Goal: Information Seeking & Learning: Learn about a topic

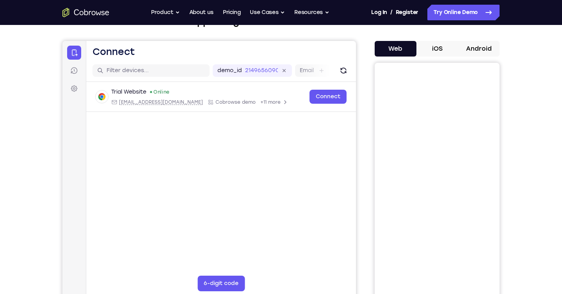
scroll to position [62, 0]
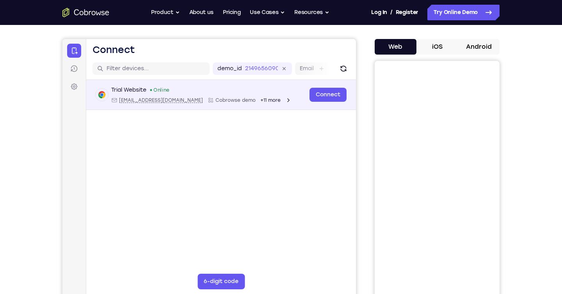
click at [268, 93] on div "Trial Website Online web@example.com Cobrowse demo +11 more" at bounding box center [200, 94] width 209 height 17
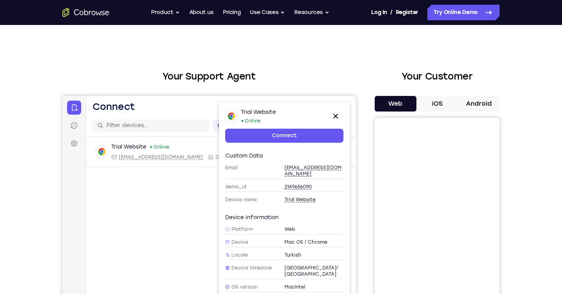
scroll to position [1, 0]
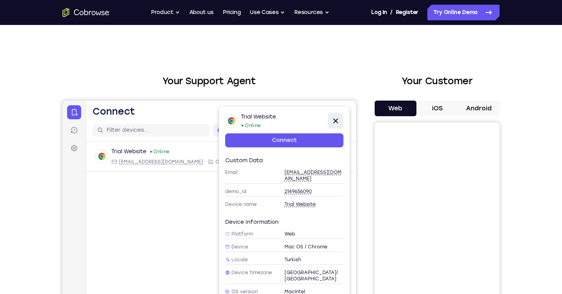
click at [339, 118] on icon at bounding box center [335, 120] width 9 height 9
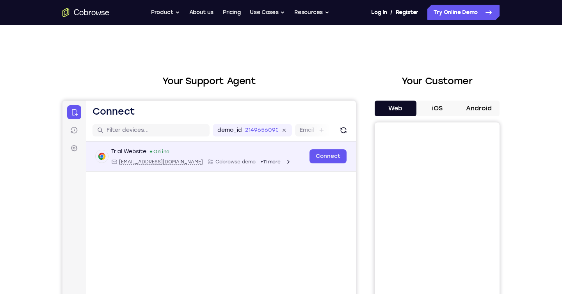
click at [284, 163] on div "Trial Website Online web@example.com Cobrowse demo +11 more" at bounding box center [200, 156] width 209 height 17
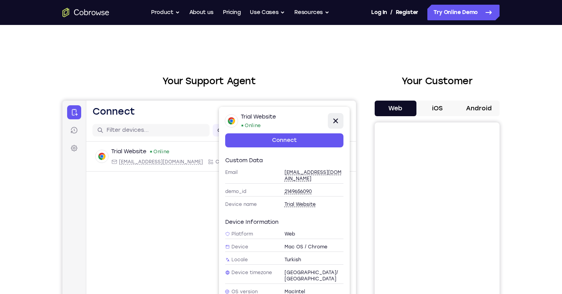
click at [338, 122] on icon at bounding box center [335, 120] width 9 height 9
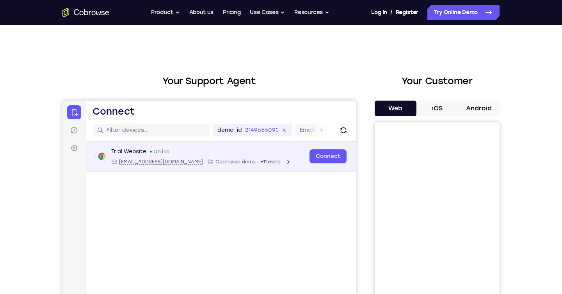
click at [216, 161] on span "Cobrowse demo" at bounding box center [236, 162] width 40 height 6
click at [121, 158] on div "Trial Website Online web@example.com Cobrowse demo +11 more" at bounding box center [201, 156] width 180 height 17
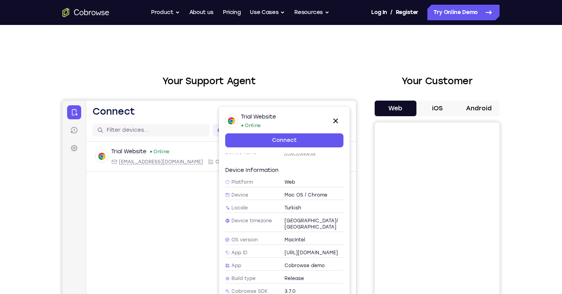
scroll to position [72, 0]
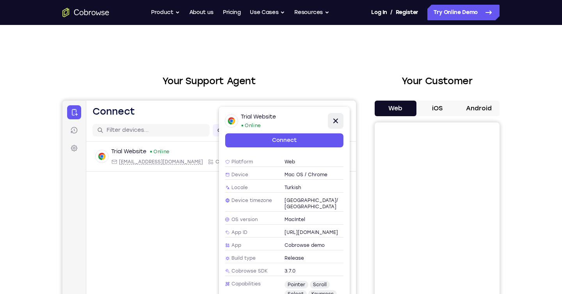
click at [334, 117] on icon at bounding box center [335, 120] width 9 height 9
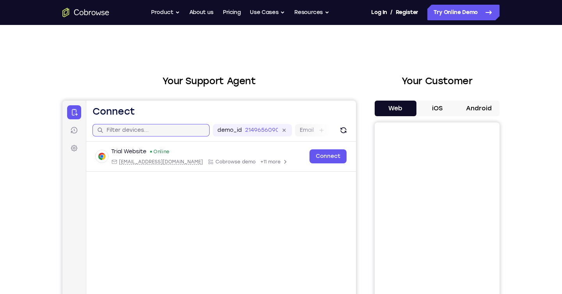
click at [171, 131] on input "text" at bounding box center [156, 131] width 98 height 8
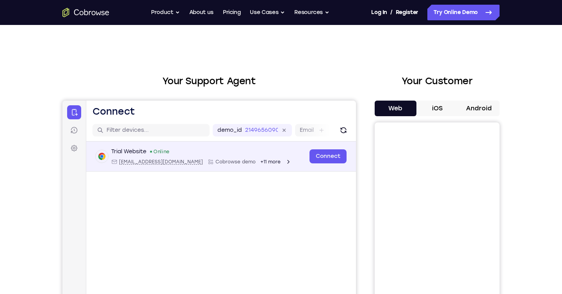
click at [186, 157] on div "Trial Website Online web@example.com Cobrowse demo +11 more" at bounding box center [201, 156] width 180 height 17
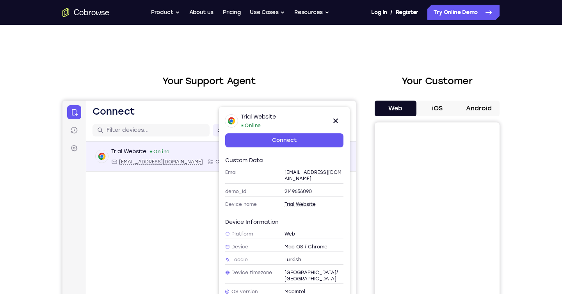
click at [186, 157] on div "Trial Website Online web@example.com Cobrowse demo +11 more" at bounding box center [201, 156] width 180 height 17
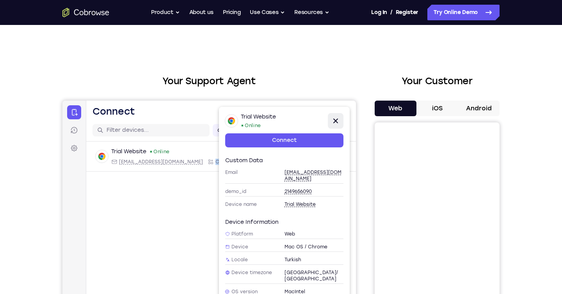
scroll to position [2, 0]
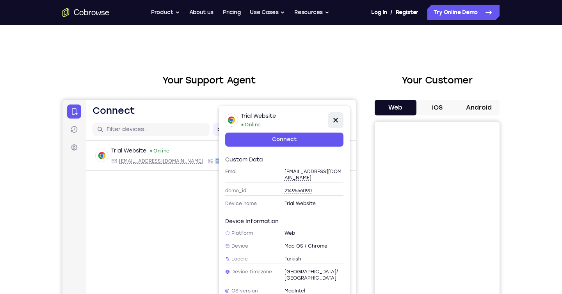
click at [335, 120] on icon at bounding box center [336, 120] width 5 height 5
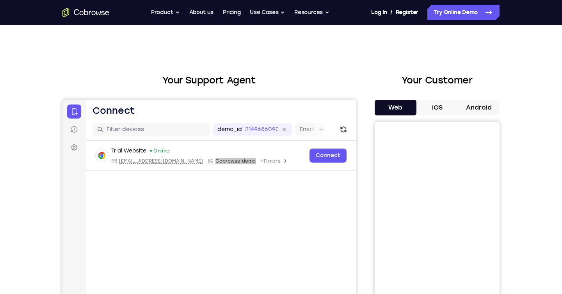
click at [439, 108] on button "iOS" at bounding box center [438, 108] width 42 height 16
click at [473, 108] on button "Android" at bounding box center [479, 108] width 42 height 16
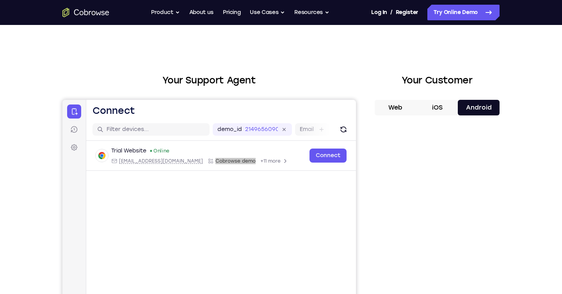
click at [444, 108] on button "iOS" at bounding box center [438, 108] width 42 height 16
click at [394, 107] on button "Web" at bounding box center [396, 108] width 42 height 16
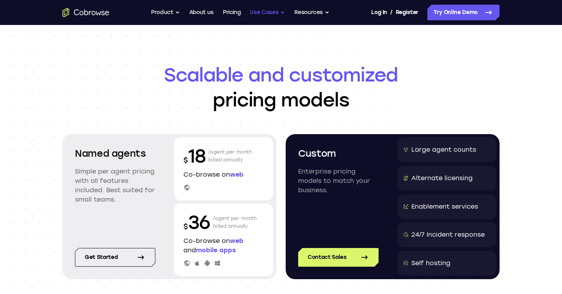
click at [275, 12] on button "Use Cases" at bounding box center [267, 13] width 35 height 16
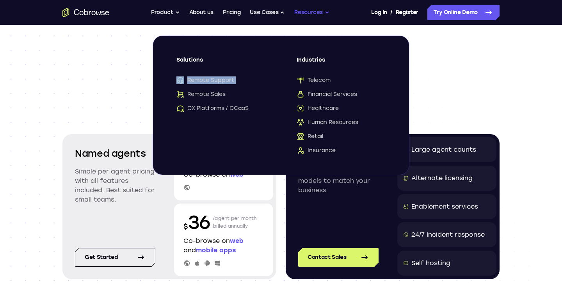
click at [318, 13] on button "Resources" at bounding box center [311, 13] width 35 height 16
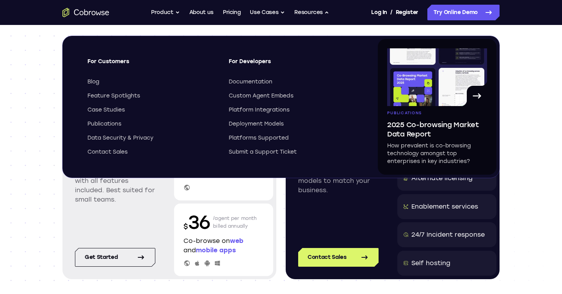
scroll to position [1, 0]
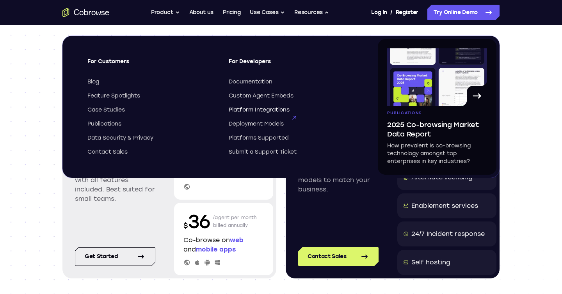
click at [237, 109] on span "Platform Integrations" at bounding box center [259, 110] width 61 height 8
click at [263, 205] on div "$ 36 /agent per month billed annually Co-browse on web and mobile apps" at bounding box center [223, 239] width 99 height 73
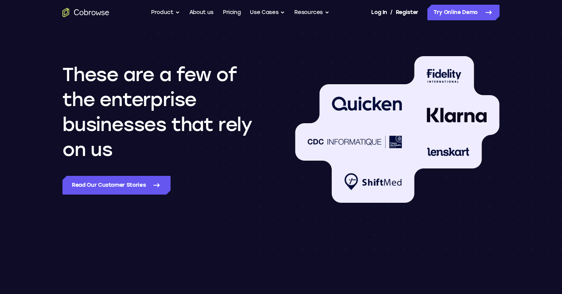
scroll to position [689, 0]
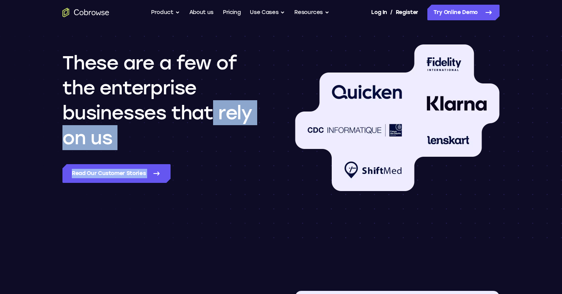
drag, startPoint x: 270, startPoint y: 130, endPoint x: 201, endPoint y: 114, distance: 71.2
click at [201, 114] on div "These are a few of the enterprise businesses that rely on us Read our customer …" at bounding box center [281, 124] width 500 height 234
click at [332, 218] on div "These are a few of the enterprise businesses that rely on us Read our customer …" at bounding box center [281, 124] width 500 height 234
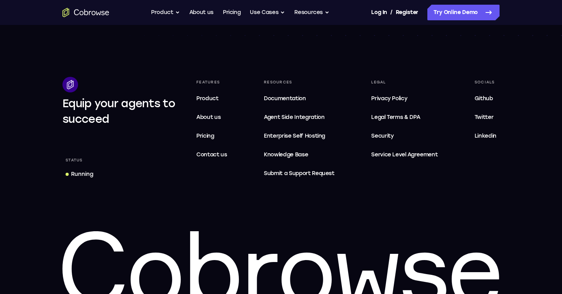
scroll to position [1351, 0]
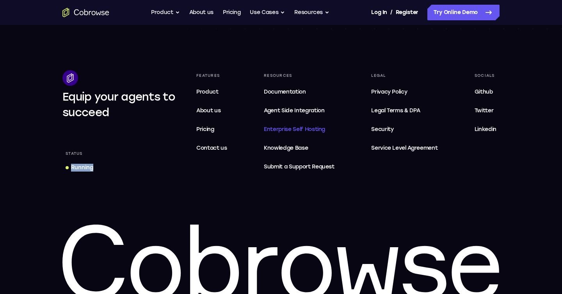
click at [278, 127] on span "Enterprise Self Hosting" at bounding box center [299, 129] width 71 height 9
click at [169, 10] on button "Product" at bounding box center [165, 13] width 29 height 16
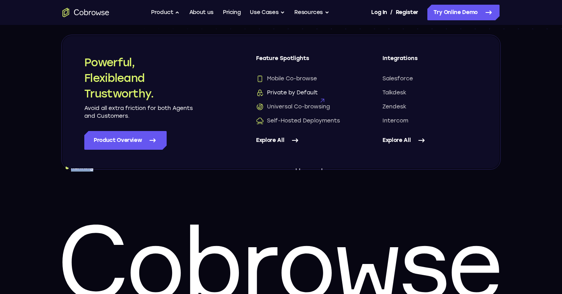
click at [272, 91] on span "Private by Default" at bounding box center [287, 93] width 62 height 8
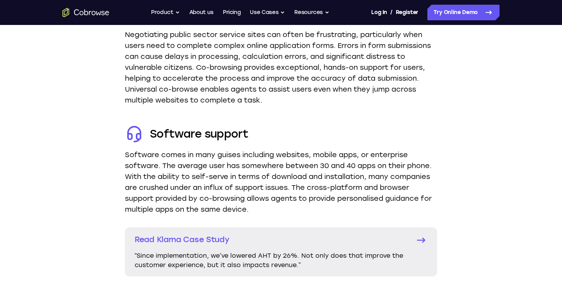
scroll to position [1371, 0]
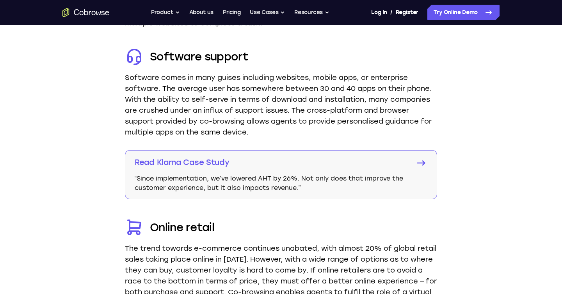
click at [184, 162] on p "Read Klarna Case Study" at bounding box center [270, 162] width 271 height 11
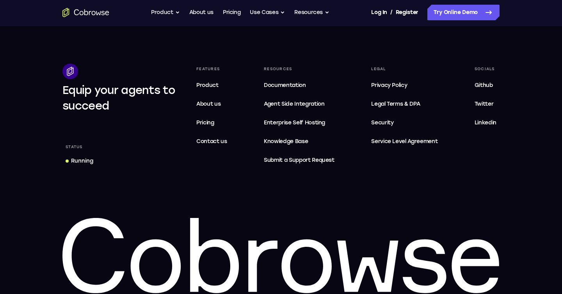
scroll to position [2605, 0]
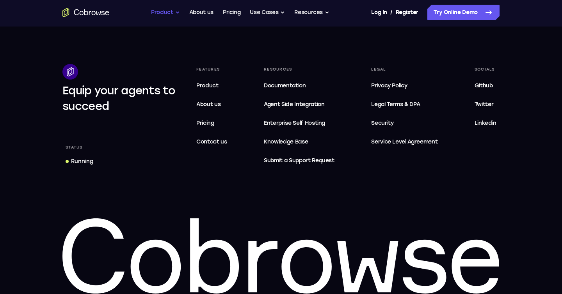
click at [177, 12] on button "Product" at bounding box center [165, 13] width 29 height 16
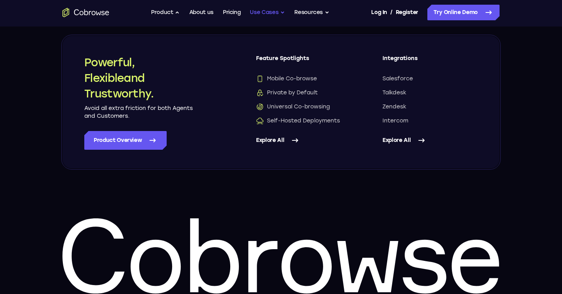
click at [284, 9] on button "Use Cases" at bounding box center [267, 13] width 35 height 16
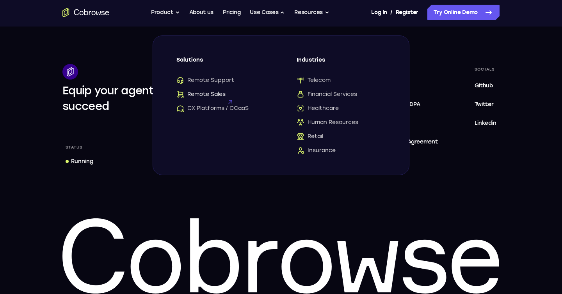
click at [207, 94] on span "Remote Sales" at bounding box center [201, 95] width 49 height 8
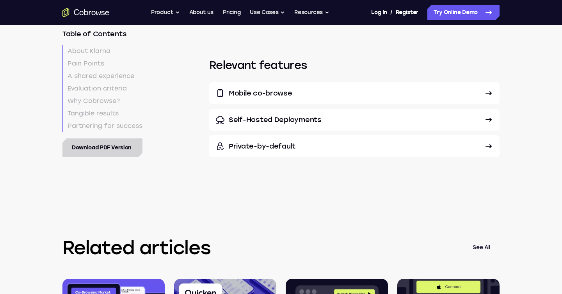
scroll to position [2845, 0]
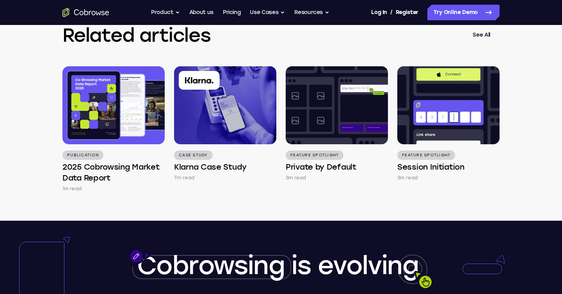
scroll to position [1680, 0]
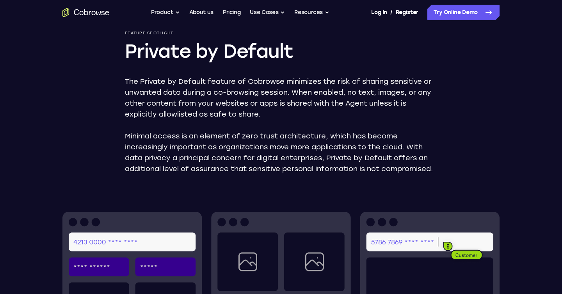
scroll to position [188, 0]
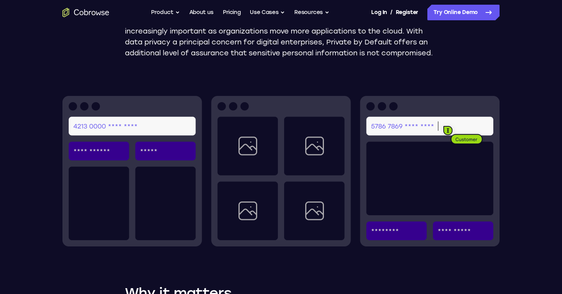
click at [109, 139] on img at bounding box center [280, 171] width 437 height 151
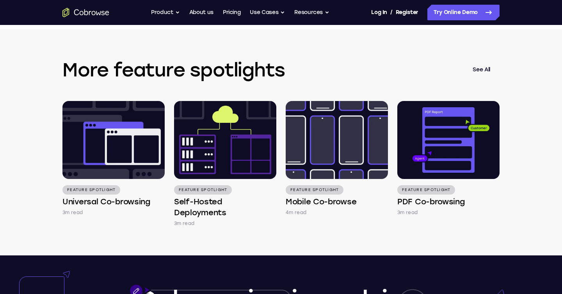
scroll to position [1344, 0]
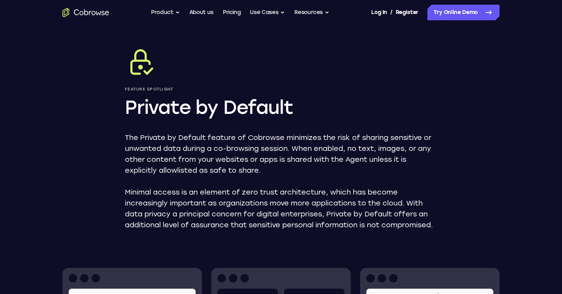
scroll to position [19, 0]
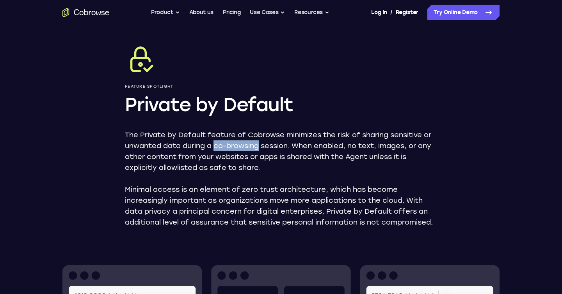
drag, startPoint x: 214, startPoint y: 146, endPoint x: 250, endPoint y: 145, distance: 36.0
click at [261, 146] on p "The Private by Default feature of Cobrowse minimizes the risk of sharing sensit…" at bounding box center [281, 152] width 312 height 44
copy p "co-browsing"
